Goal: Transaction & Acquisition: Purchase product/service

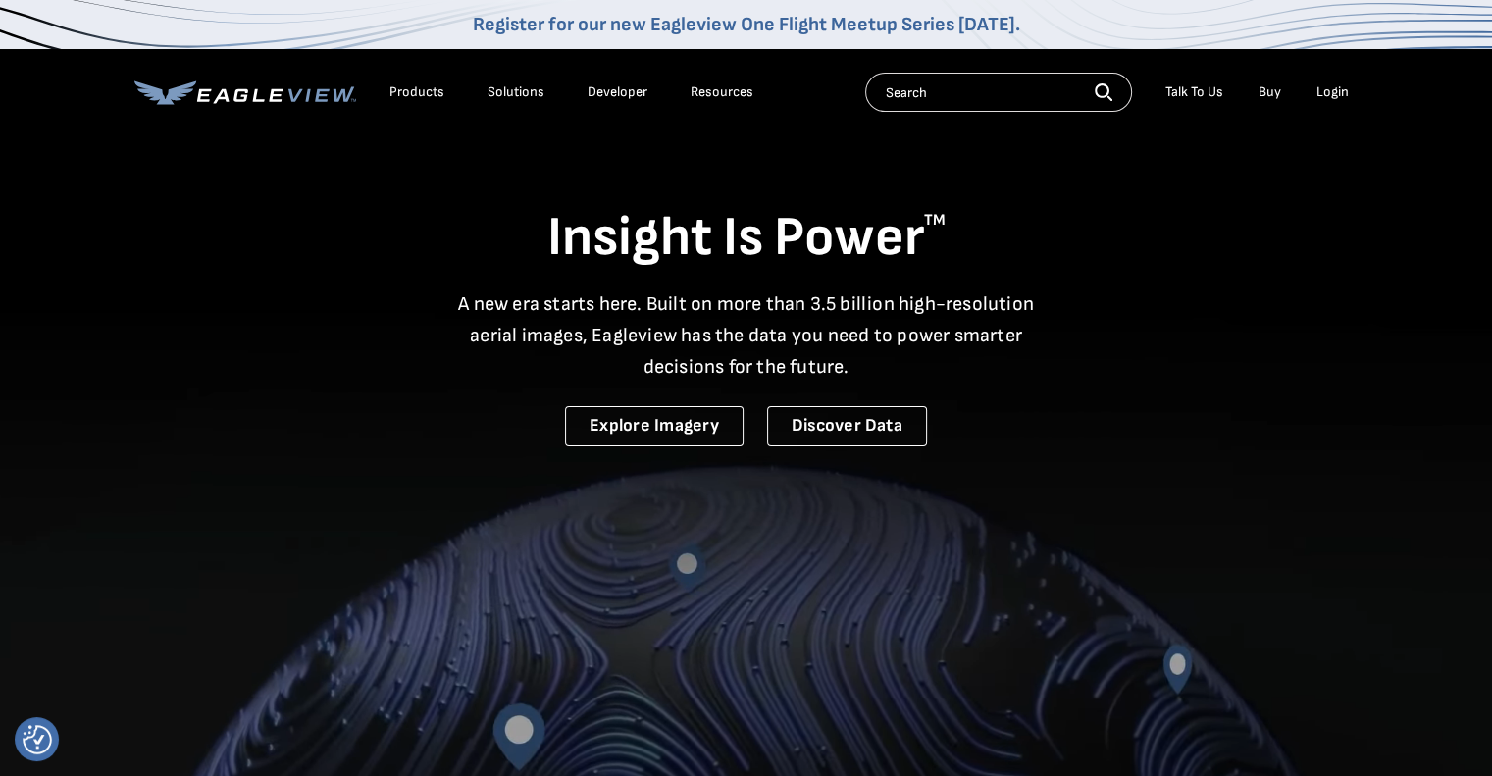
click at [1336, 95] on div "Login" at bounding box center [1333, 92] width 32 height 18
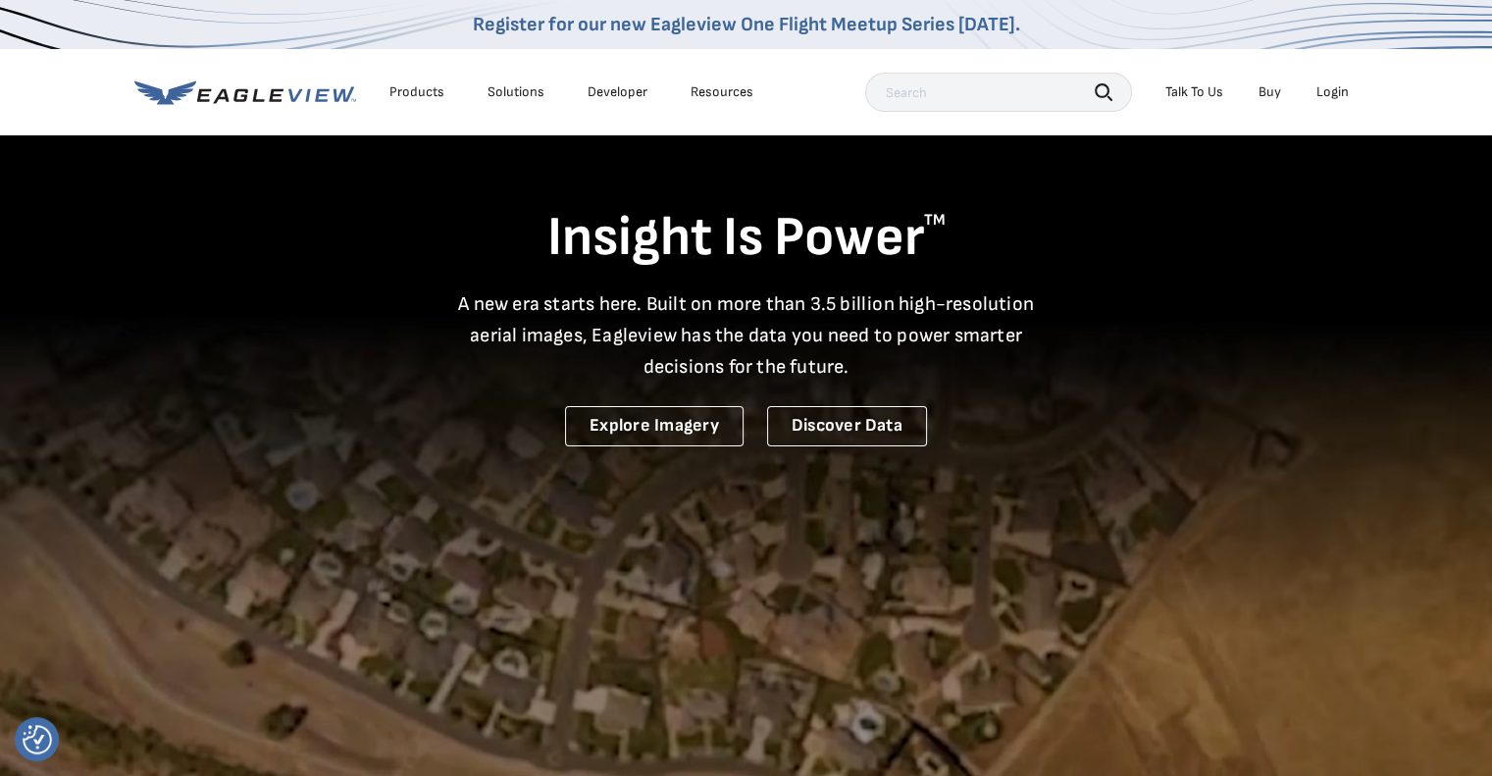
click at [1338, 86] on div "Login" at bounding box center [1333, 92] width 32 height 18
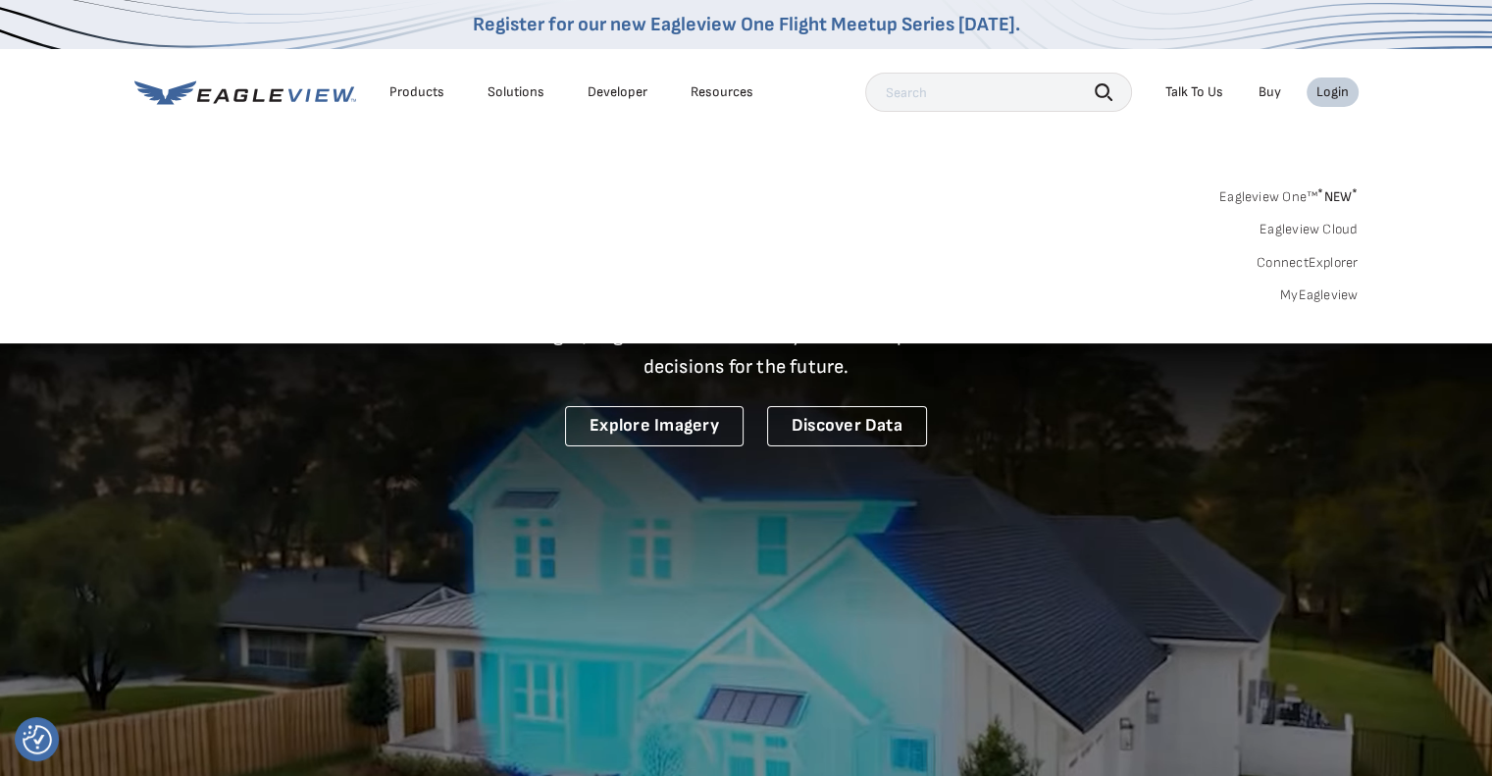
click at [1303, 295] on link "MyEagleview" at bounding box center [1319, 296] width 78 height 18
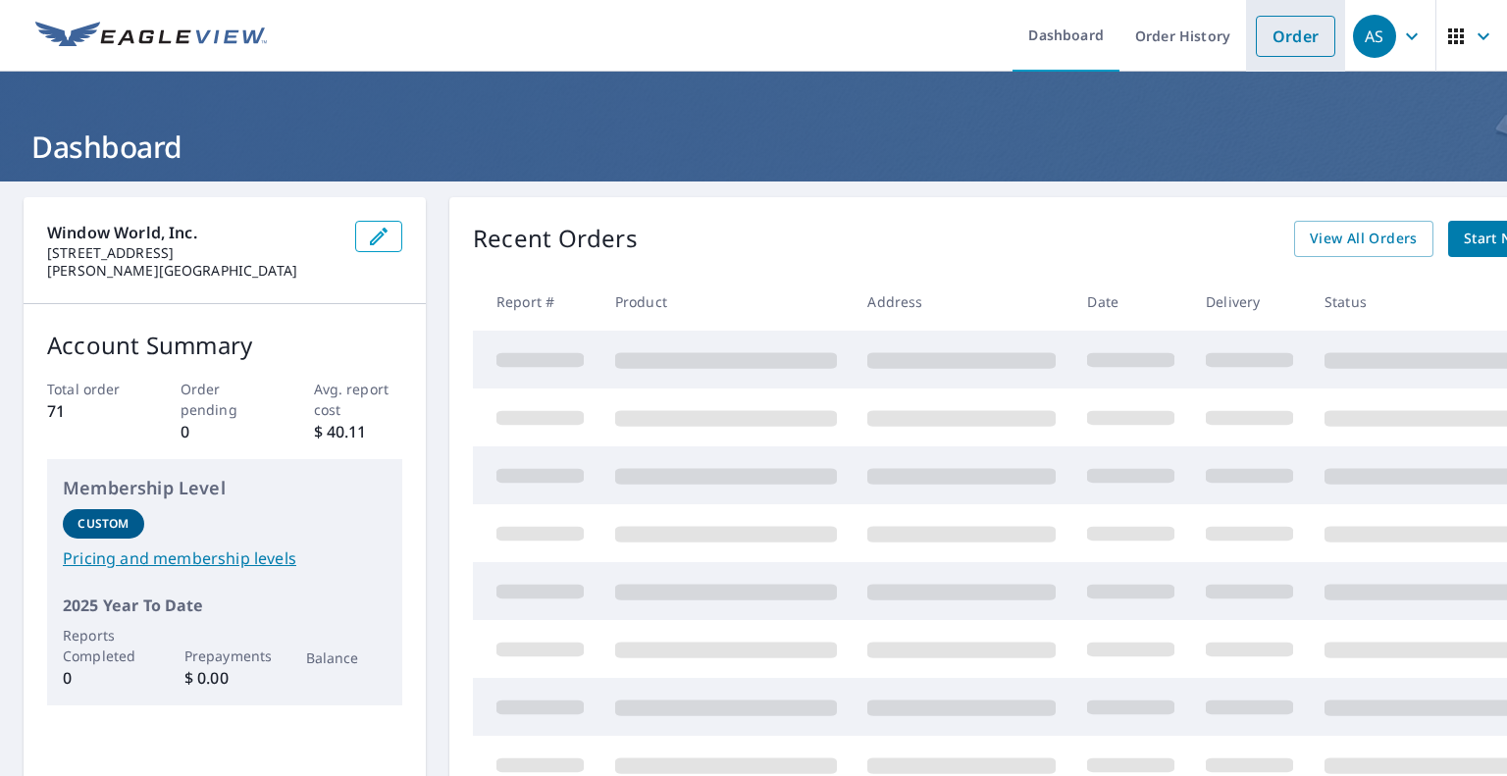
click at [1277, 34] on link "Order" at bounding box center [1295, 36] width 79 height 41
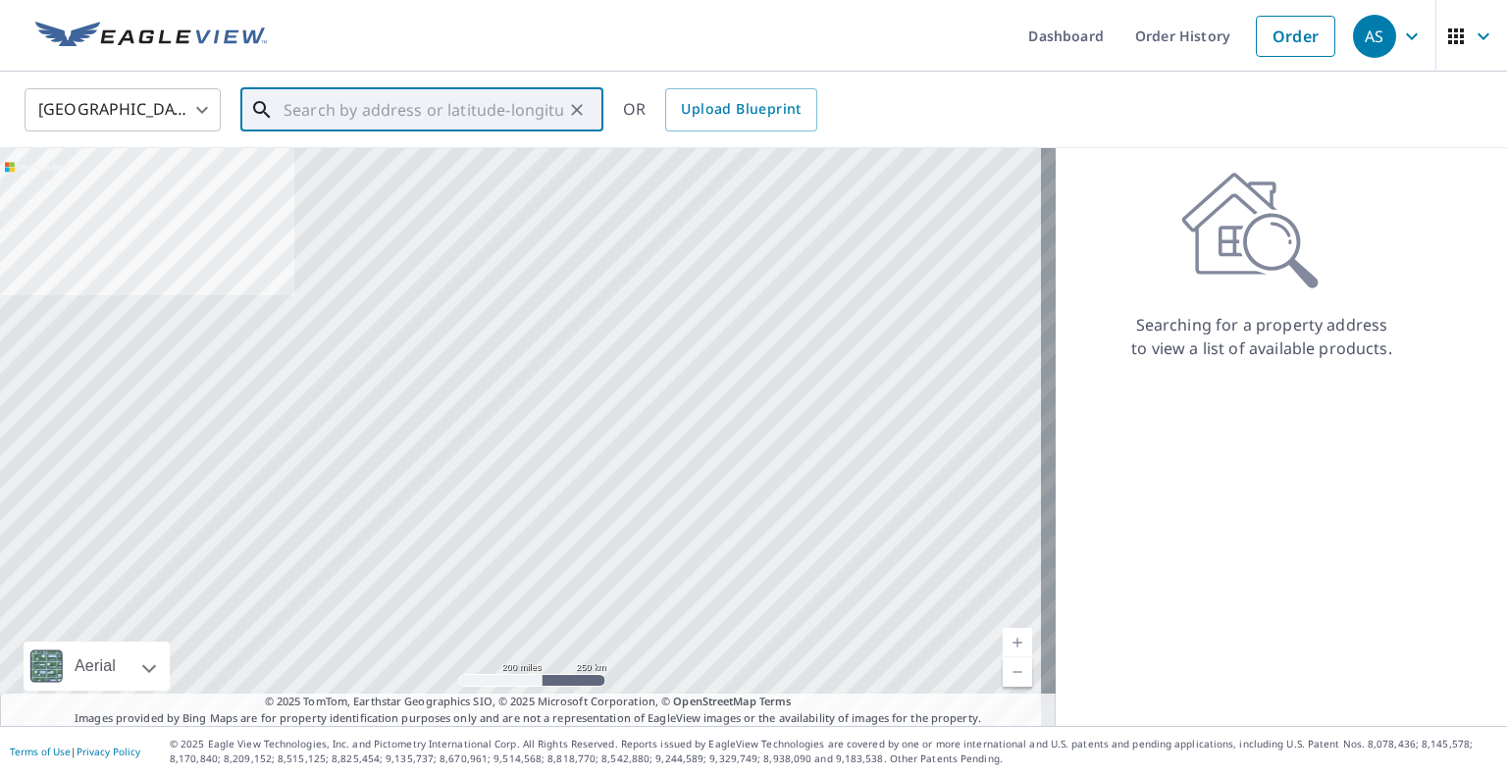
click at [304, 91] on input "text" at bounding box center [424, 109] width 280 height 55
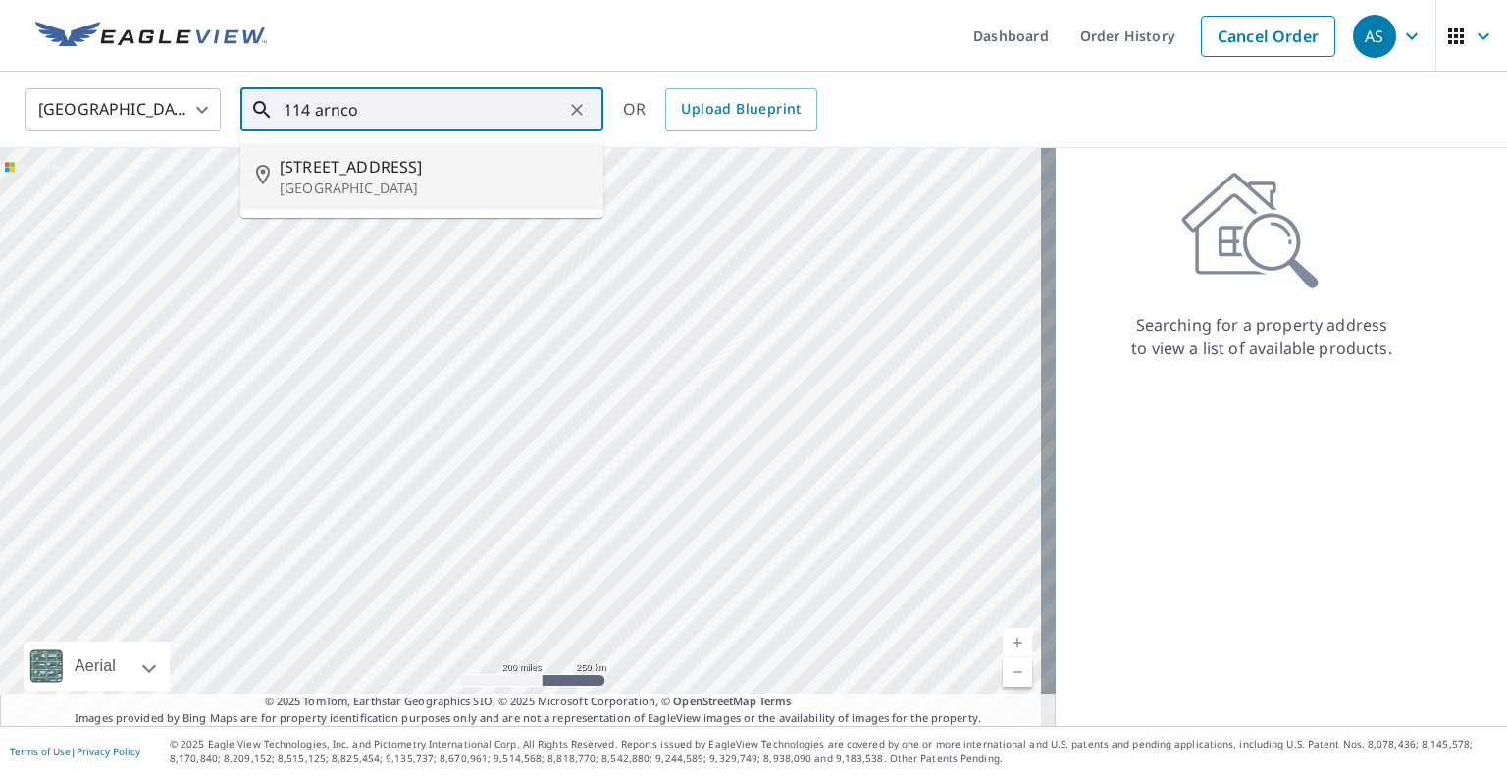
click at [383, 160] on span "[STREET_ADDRESS]" at bounding box center [434, 167] width 308 height 24
type input "[STREET_ADDRESS]"
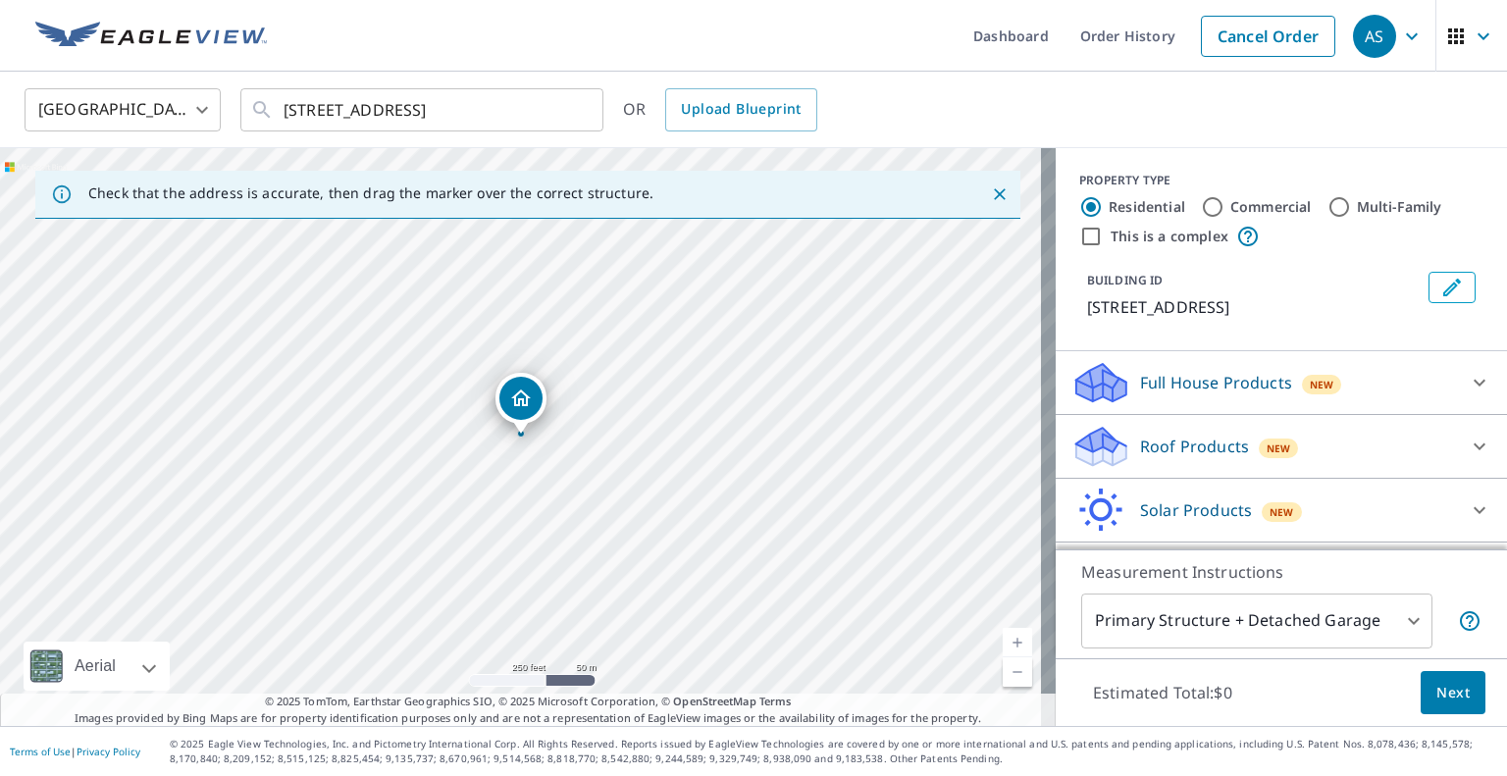
click at [1190, 444] on p "Roof Products" at bounding box center [1194, 447] width 109 height 24
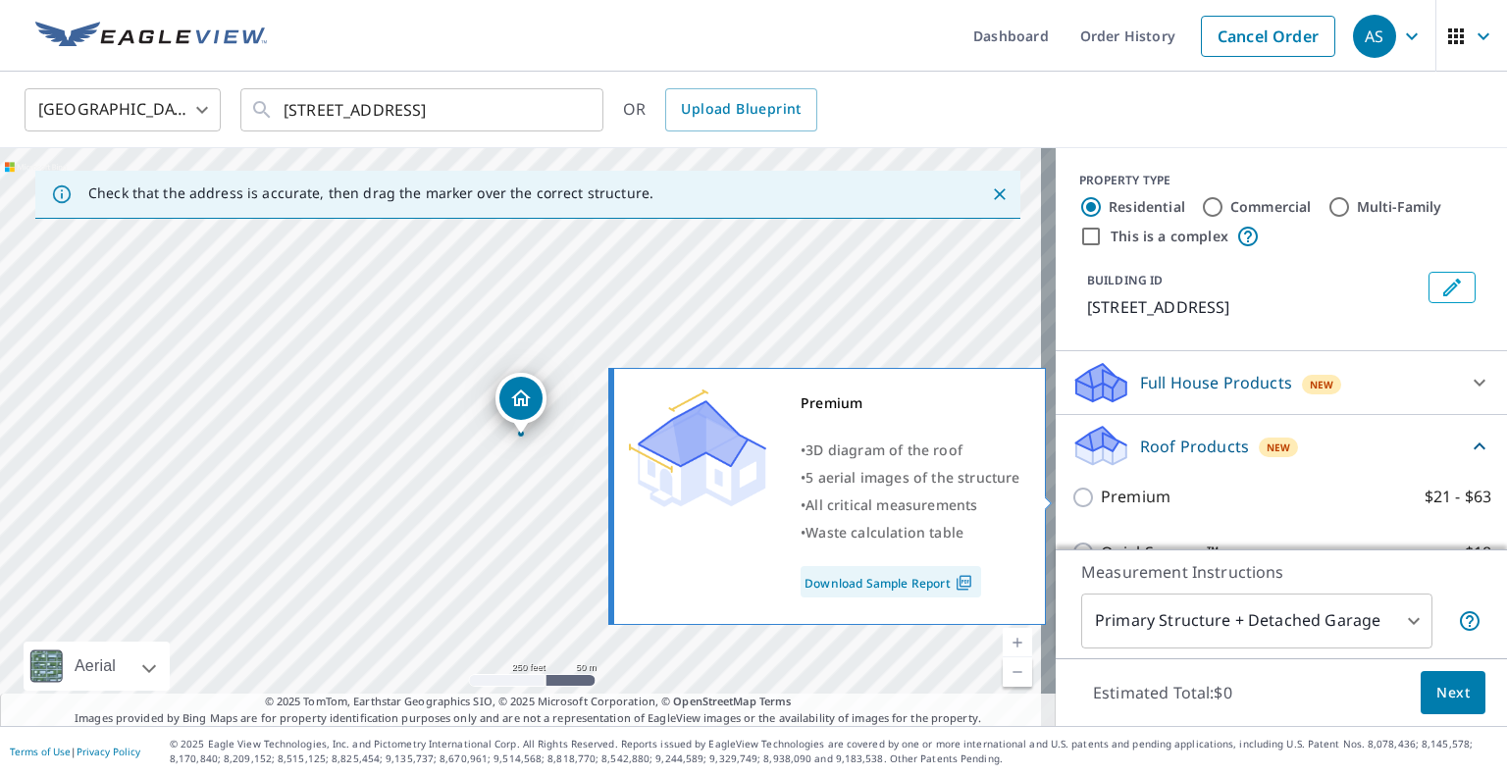
click at [1078, 492] on input "Premium $21 - $63" at bounding box center [1085, 498] width 29 height 24
checkbox input "true"
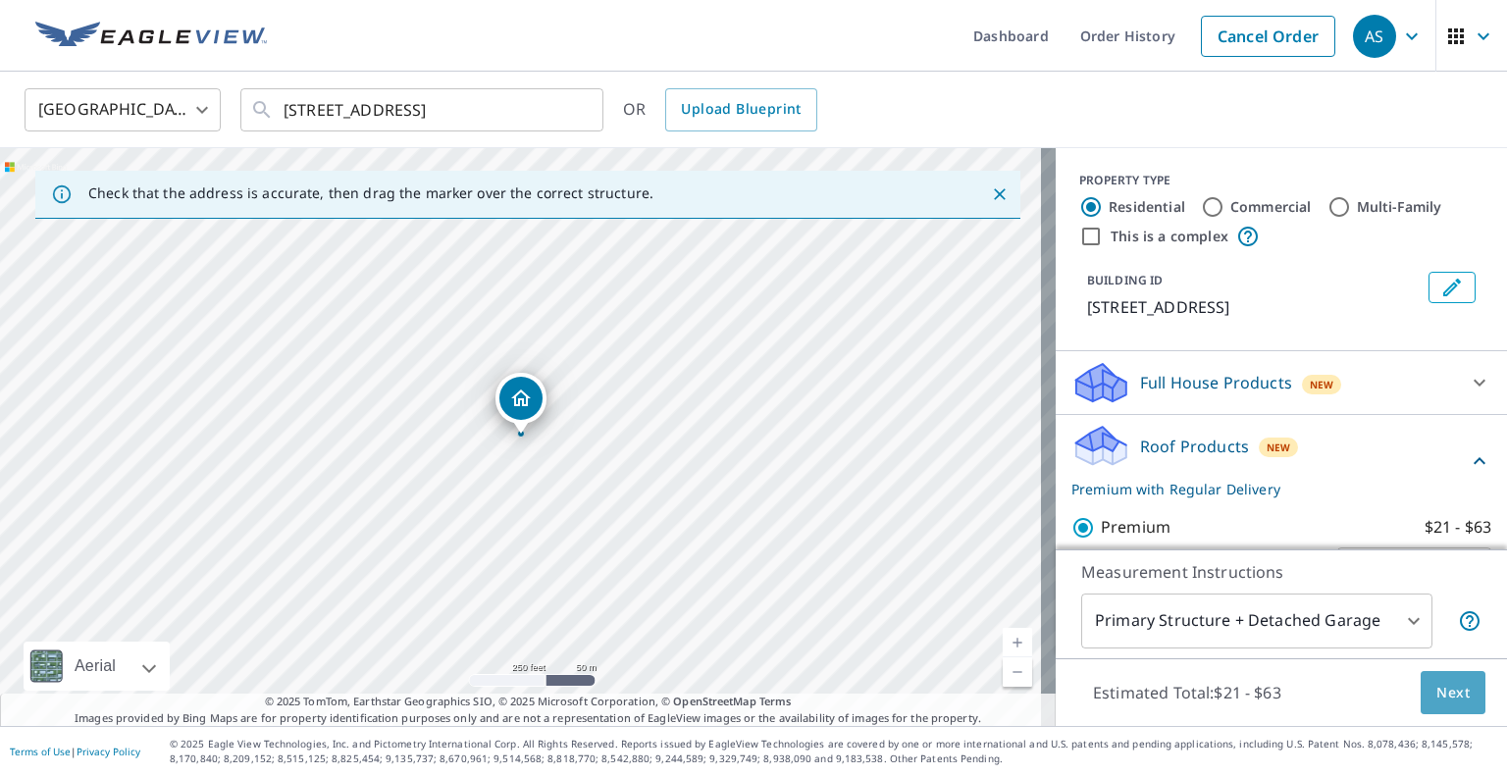
click at [1442, 694] on span "Next" at bounding box center [1452, 693] width 33 height 25
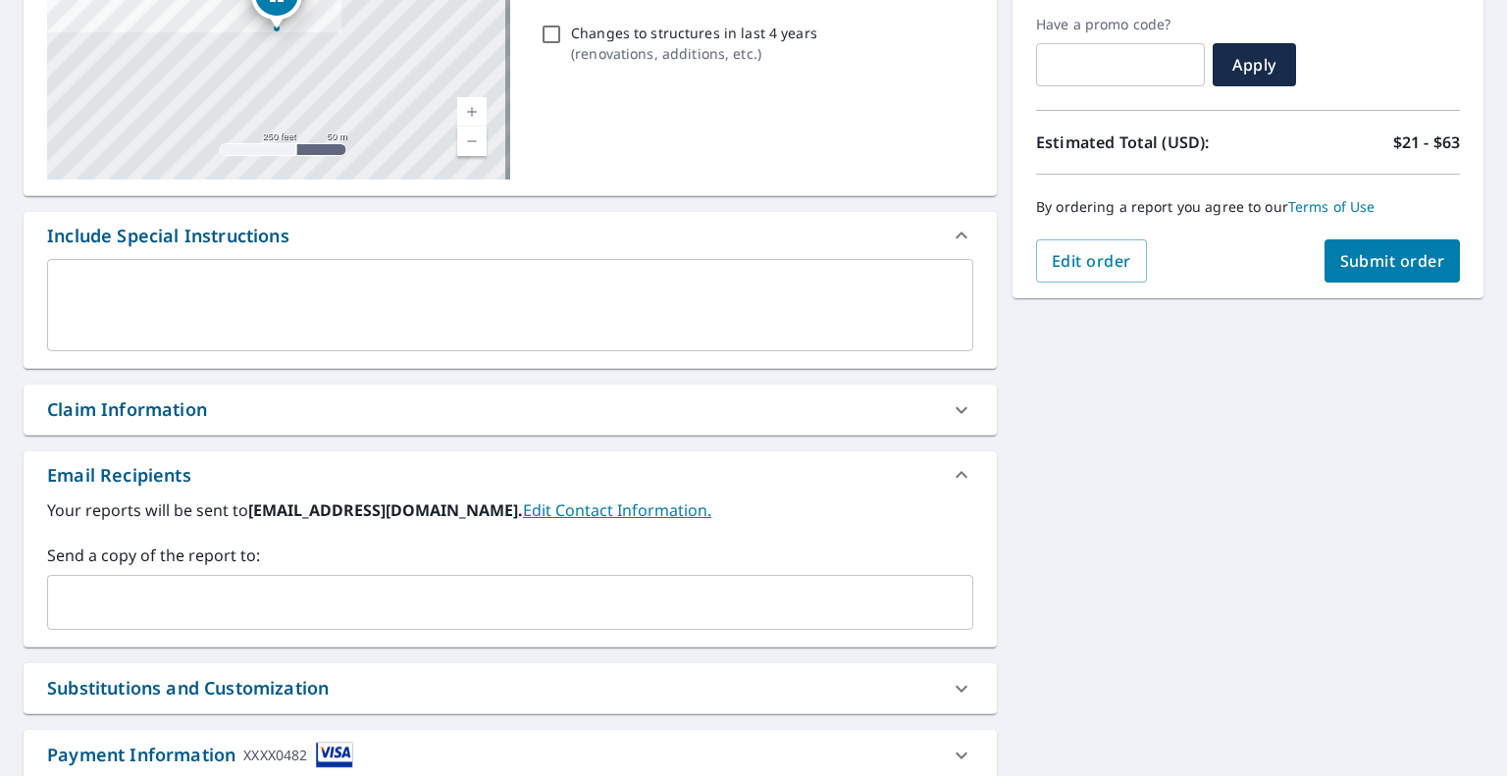
scroll to position [294, 0]
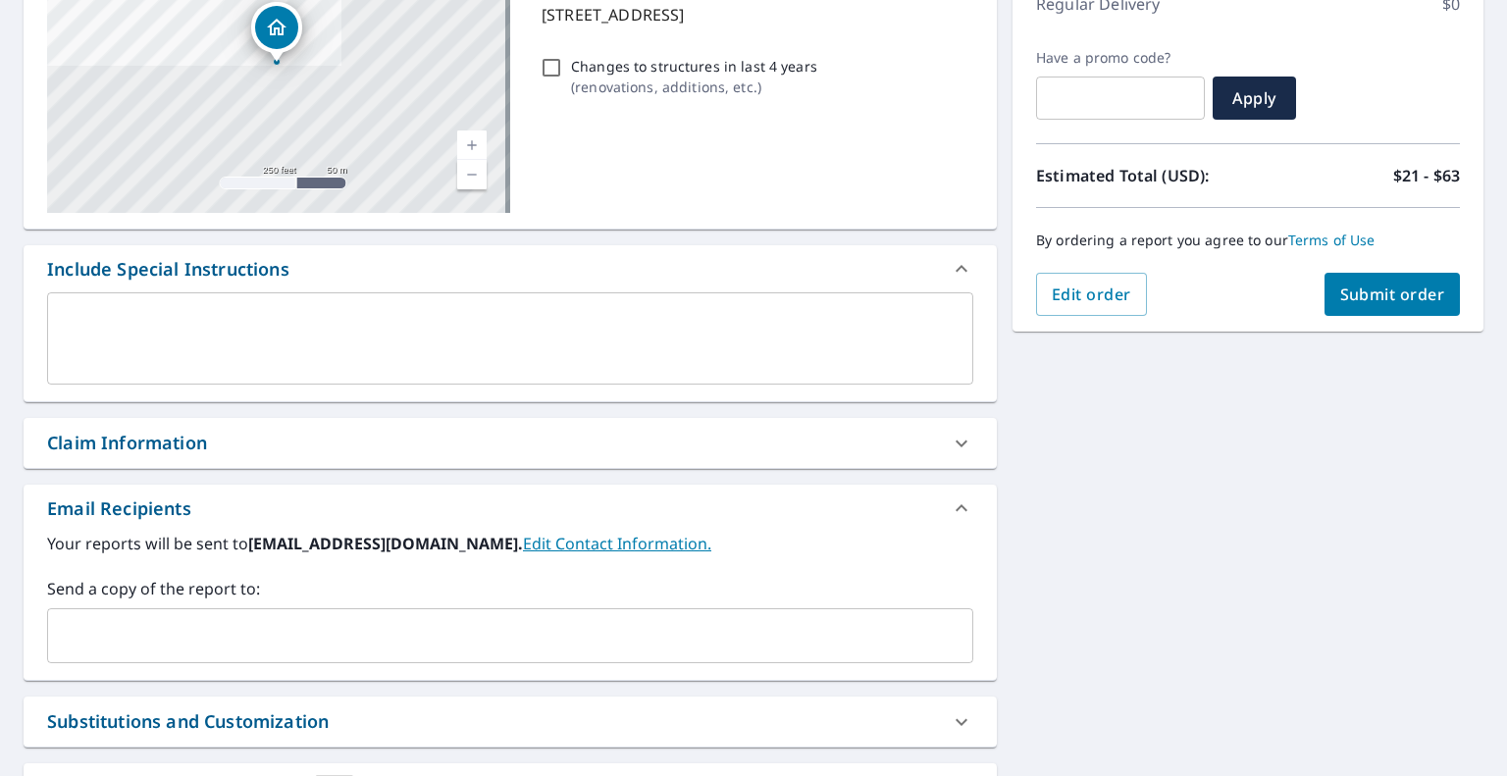
click at [110, 635] on input "text" at bounding box center [495, 635] width 879 height 37
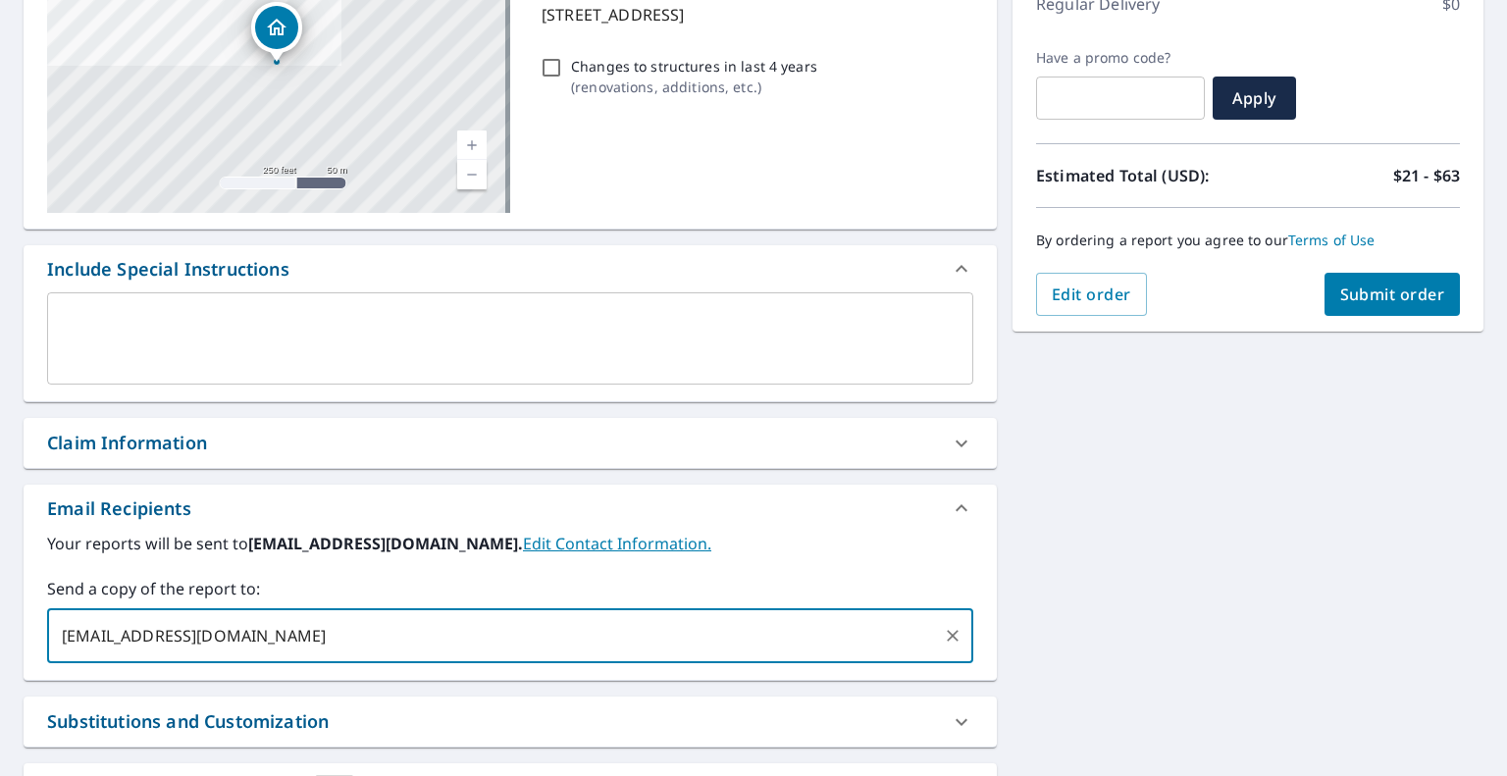
click at [442, 631] on input "[EMAIL_ADDRESS][DOMAIN_NAME]" at bounding box center [495, 635] width 879 height 37
type input "[EMAIL_ADDRESS][DOMAIN_NAME]"
click at [1382, 292] on span "Submit order" at bounding box center [1392, 295] width 105 height 22
checkbox input "true"
